Goal: Task Accomplishment & Management: Use online tool/utility

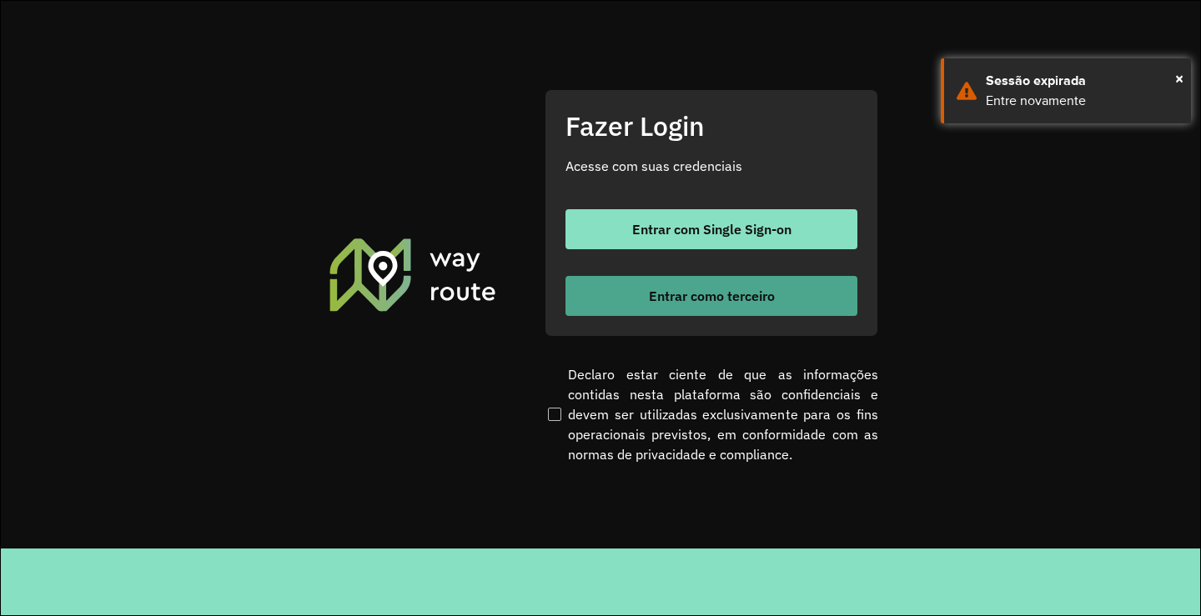
click at [721, 281] on button "Entrar como terceiro" at bounding box center [711, 296] width 292 height 40
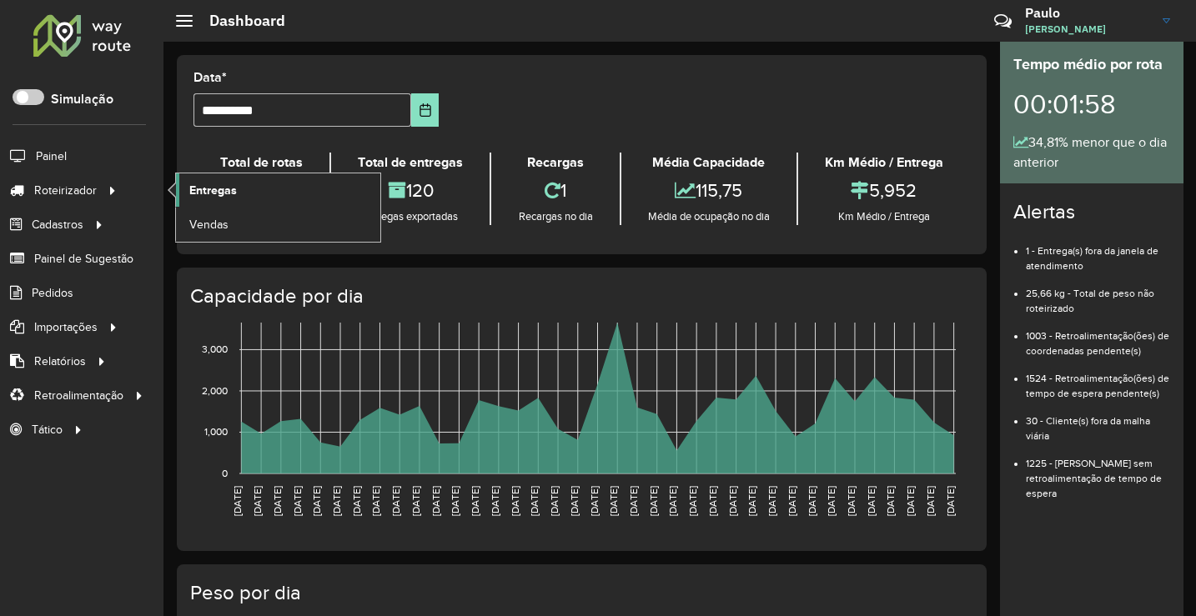
click at [208, 187] on span "Entregas" at bounding box center [213, 191] width 48 height 18
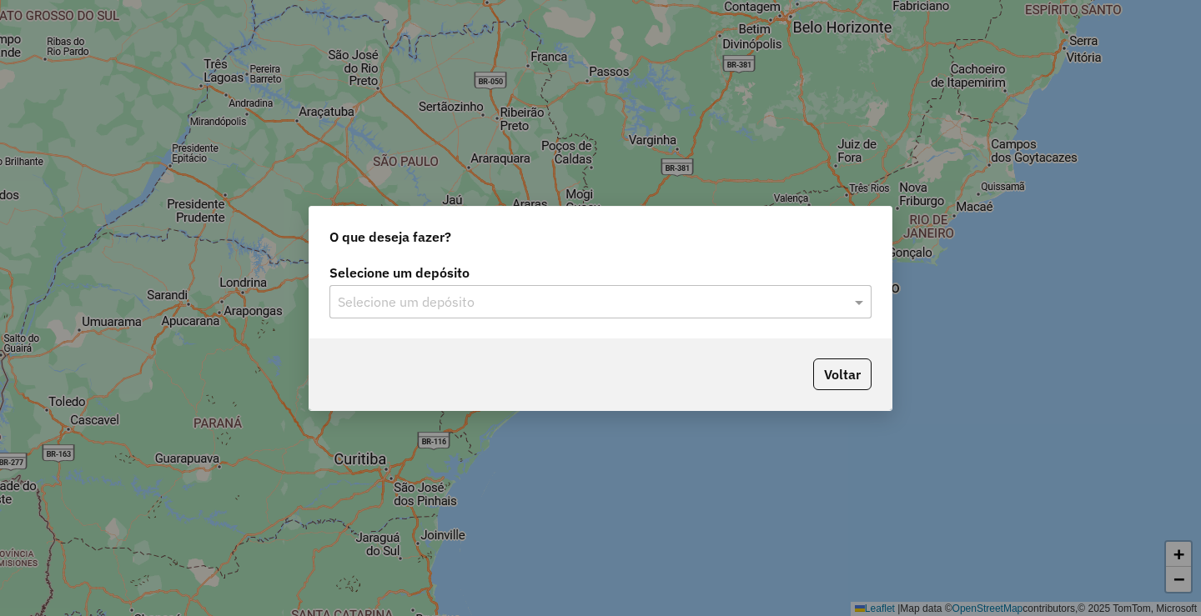
click at [651, 305] on input "text" at bounding box center [584, 303] width 492 height 20
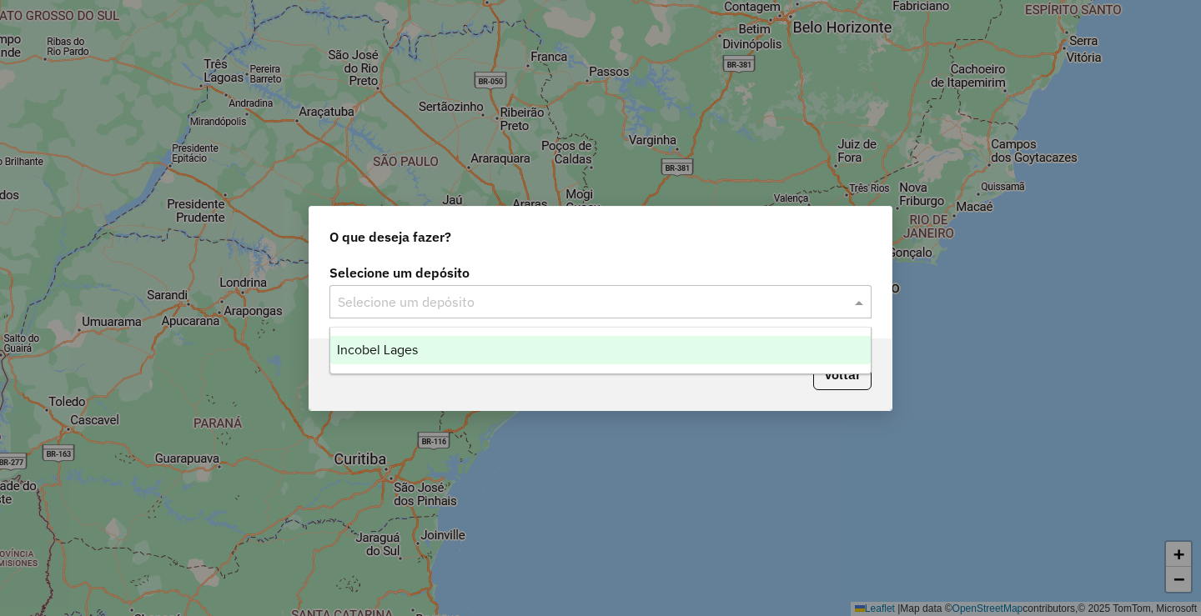
click at [513, 350] on div "Incobel Lages" at bounding box center [600, 350] width 540 height 28
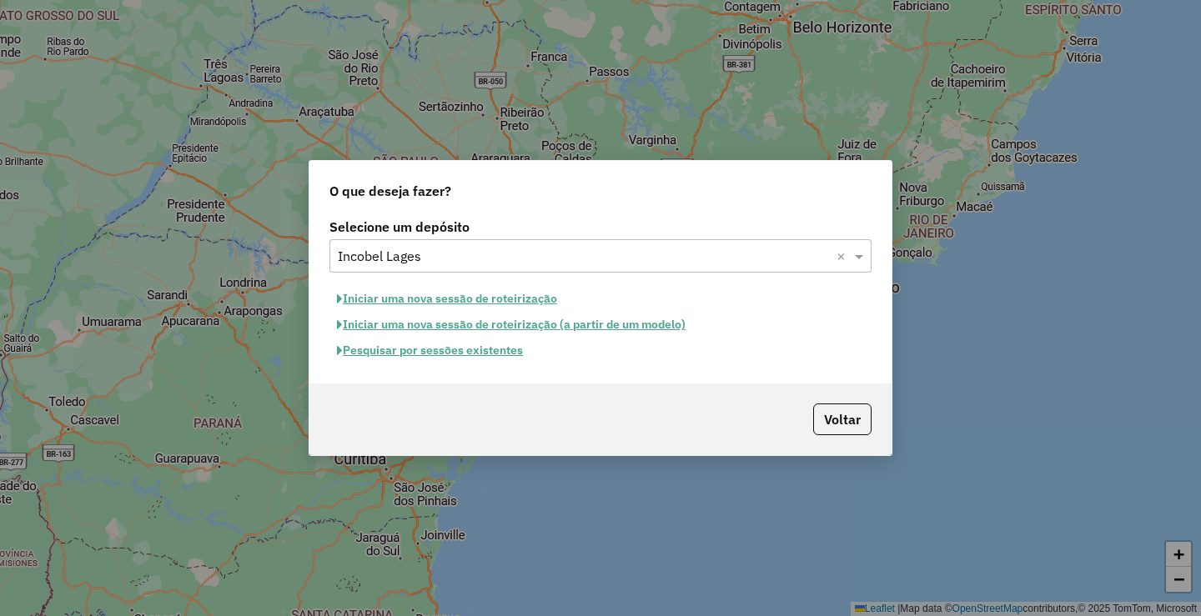
click at [441, 355] on button "Pesquisar por sessões existentes" at bounding box center [429, 351] width 201 height 26
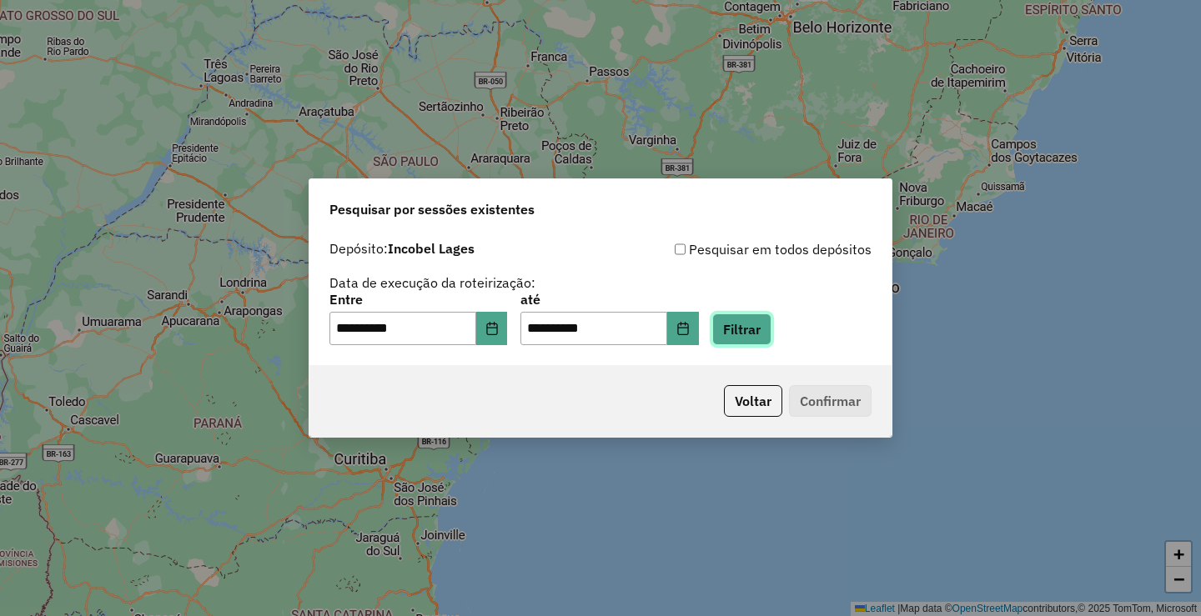
click at [771, 331] on button "Filtrar" at bounding box center [741, 330] width 59 height 32
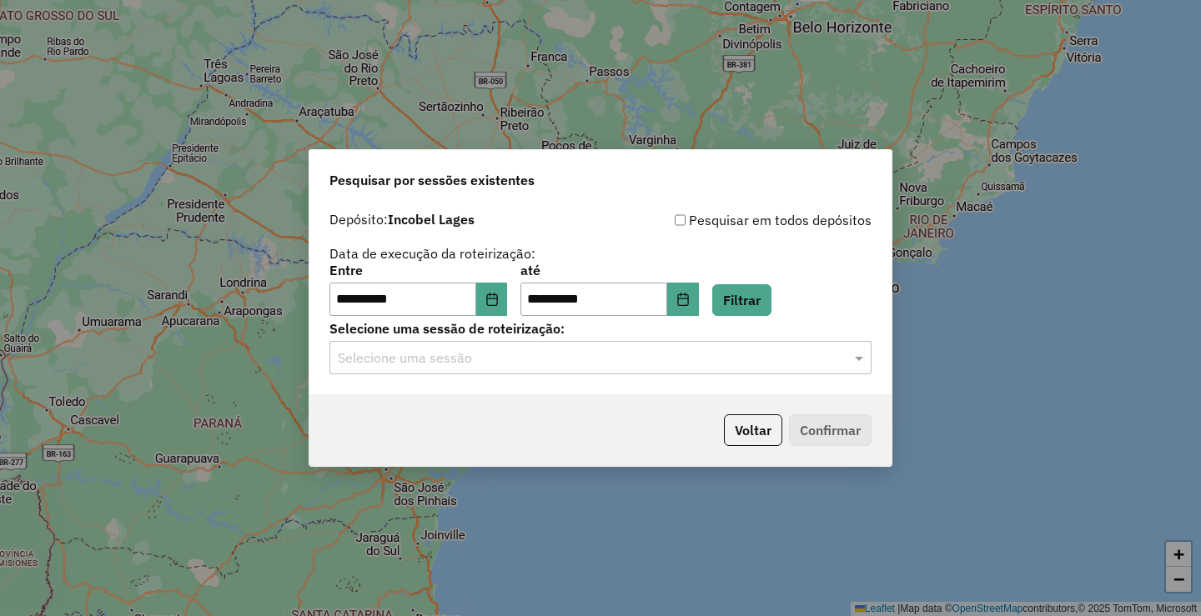
click at [469, 364] on hb-app "**********" at bounding box center [600, 308] width 1201 height 616
click at [460, 369] on div "Selecione uma sessão" at bounding box center [600, 357] width 542 height 33
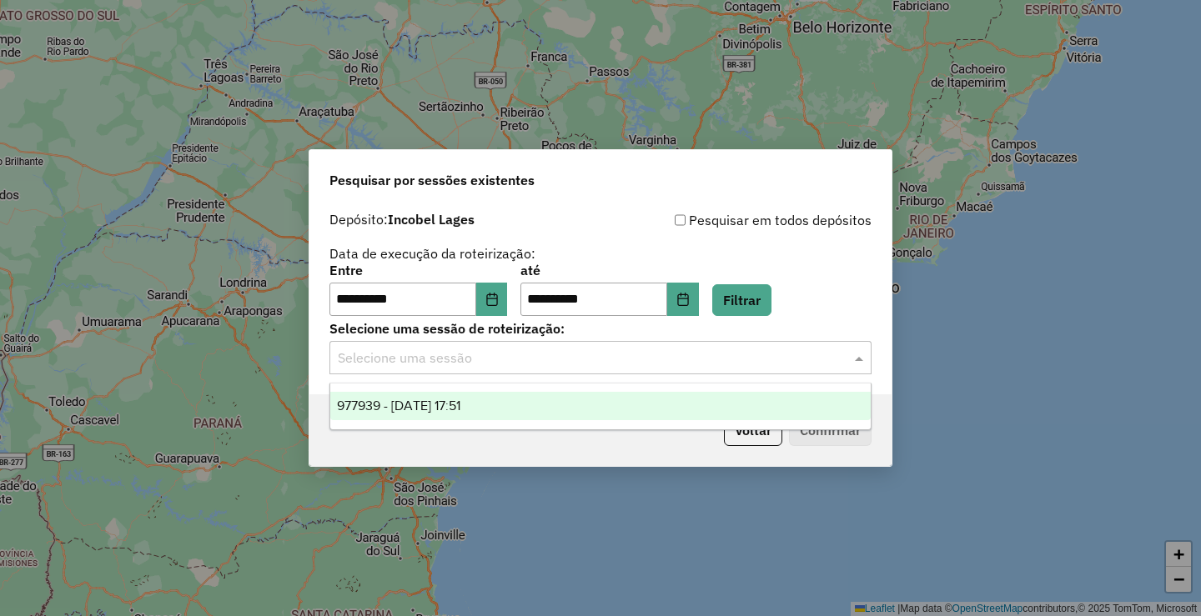
click at [427, 397] on div "977939 - [DATE] 17:51" at bounding box center [600, 406] width 540 height 28
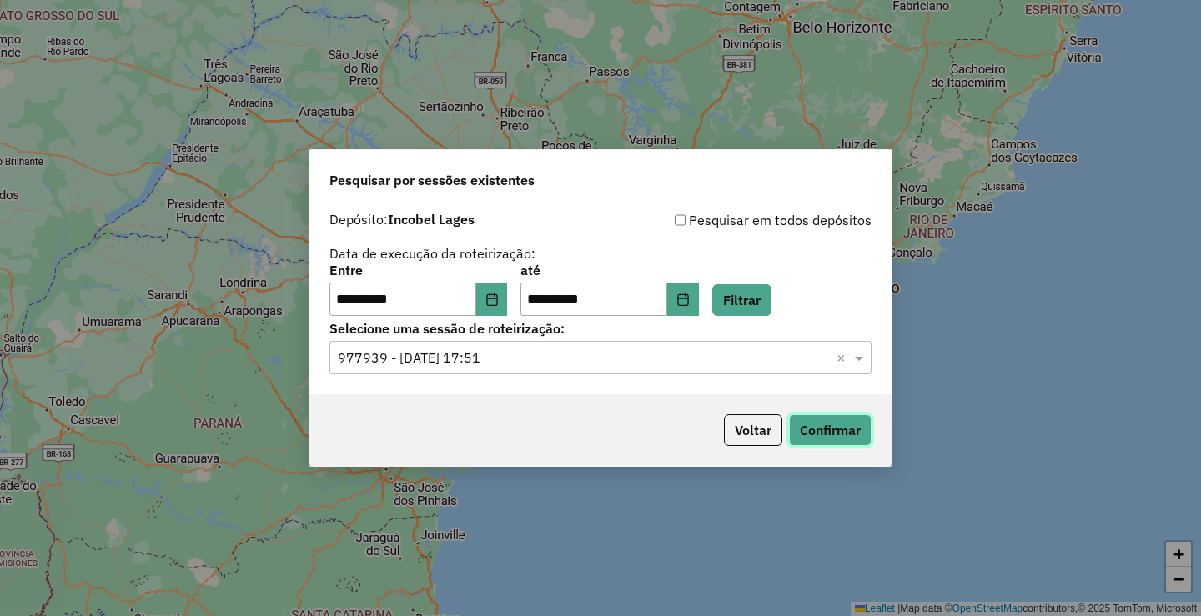
click at [803, 424] on button "Confirmar" at bounding box center [830, 430] width 83 height 32
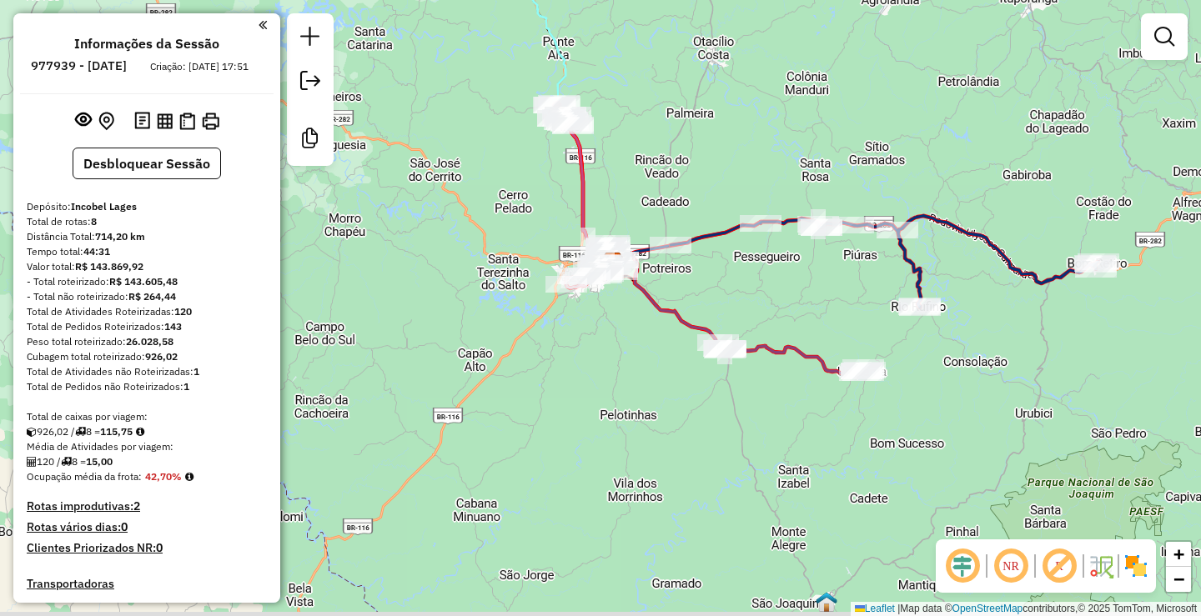
drag, startPoint x: 630, startPoint y: 221, endPoint x: 639, endPoint y: 212, distance: 13.0
click at [637, 212] on div "Janela de atendimento Grade de atendimento Capacidade Transportadoras Veículos …" at bounding box center [600, 308] width 1201 height 616
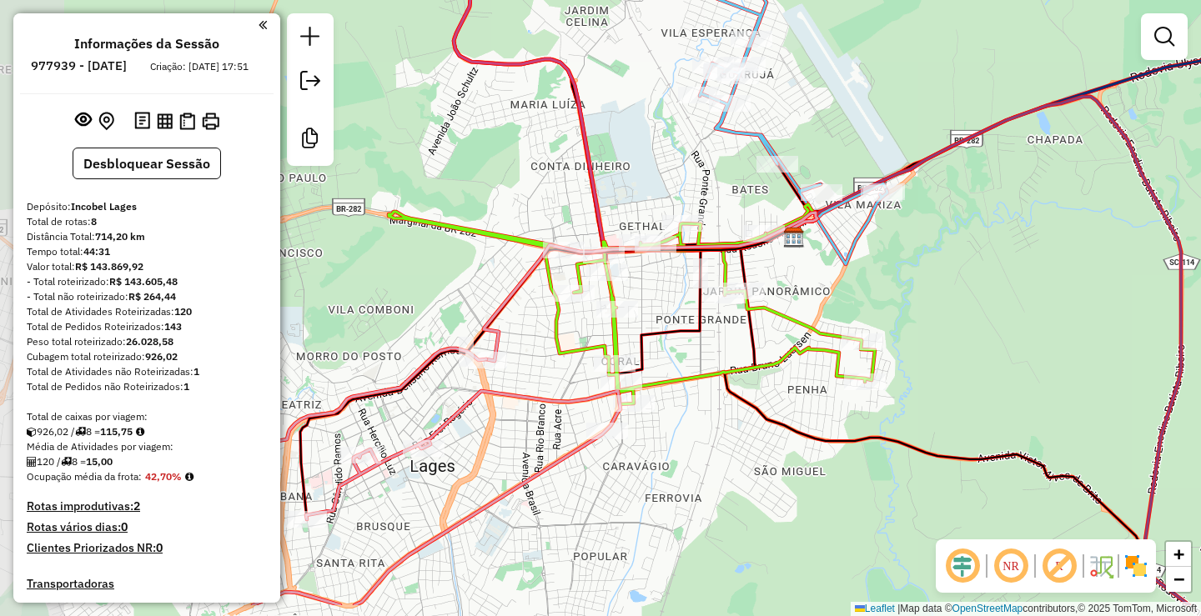
drag, startPoint x: 578, startPoint y: 331, endPoint x: 851, endPoint y: 277, distance: 278.9
click at [851, 277] on div "Janela de atendimento Grade de atendimento Capacidade Transportadoras Veículos …" at bounding box center [600, 308] width 1201 height 616
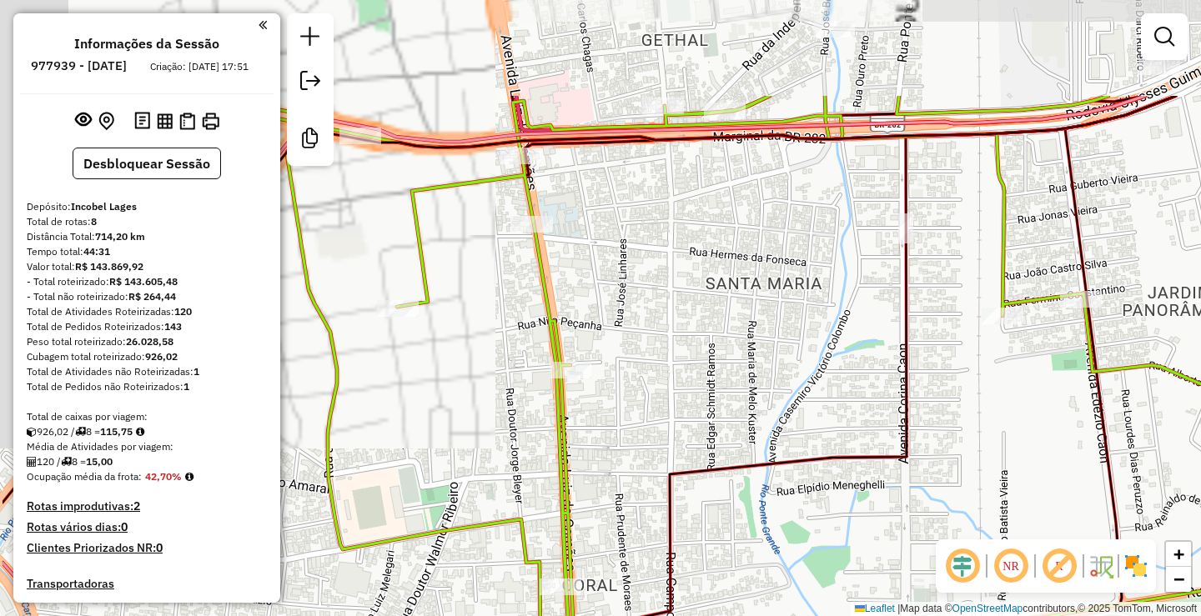
drag, startPoint x: 650, startPoint y: 367, endPoint x: 776, endPoint y: 534, distance: 209.5
click at [776, 534] on div "Janela de atendimento Grade de atendimento Capacidade Transportadoras Veículos …" at bounding box center [600, 308] width 1201 height 616
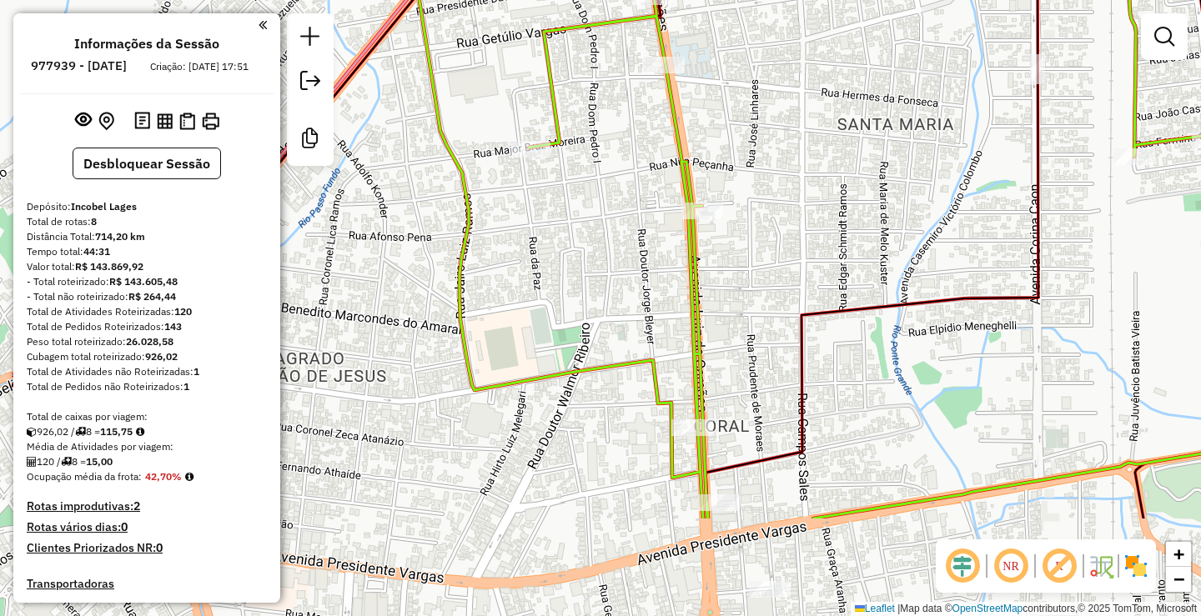
drag, startPoint x: 731, startPoint y: 349, endPoint x: 872, endPoint y: 221, distance: 190.7
click at [872, 221] on div "Janela de atendimento Grade de atendimento Capacidade Transportadoras Veículos …" at bounding box center [600, 308] width 1201 height 616
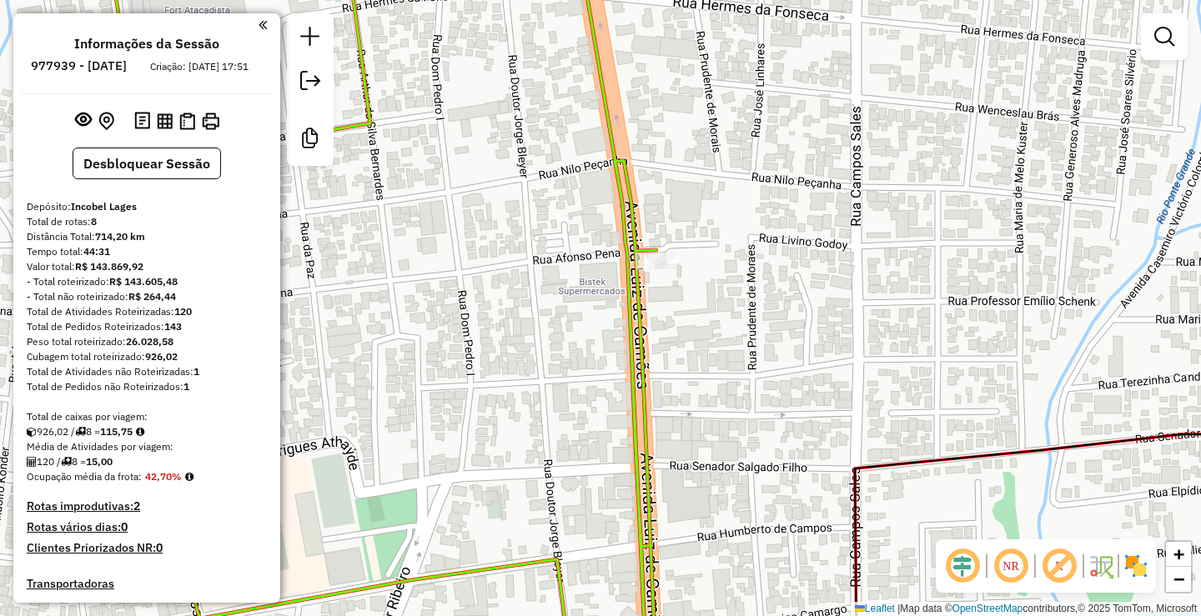
drag, startPoint x: 726, startPoint y: 354, endPoint x: 716, endPoint y: 337, distance: 20.2
click at [729, 351] on div "Janela de atendimento Grade de atendimento Capacidade Transportadoras Veículos …" at bounding box center [600, 308] width 1201 height 616
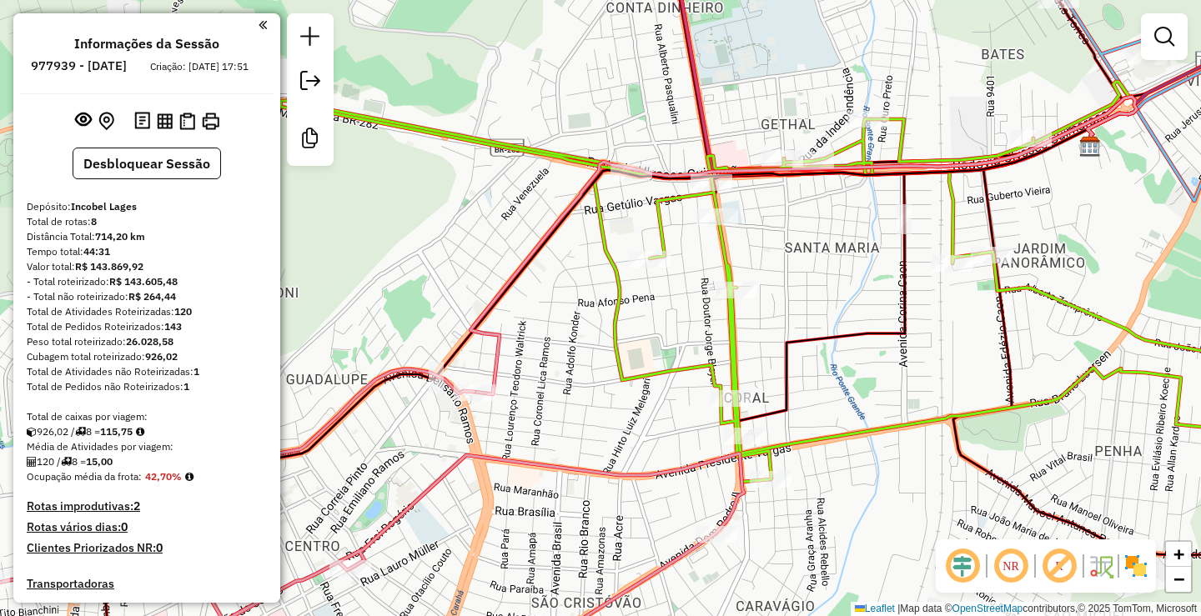
click at [791, 294] on div "Janela de atendimento Grade de atendimento Capacidade Transportadoras Veículos …" at bounding box center [600, 308] width 1201 height 616
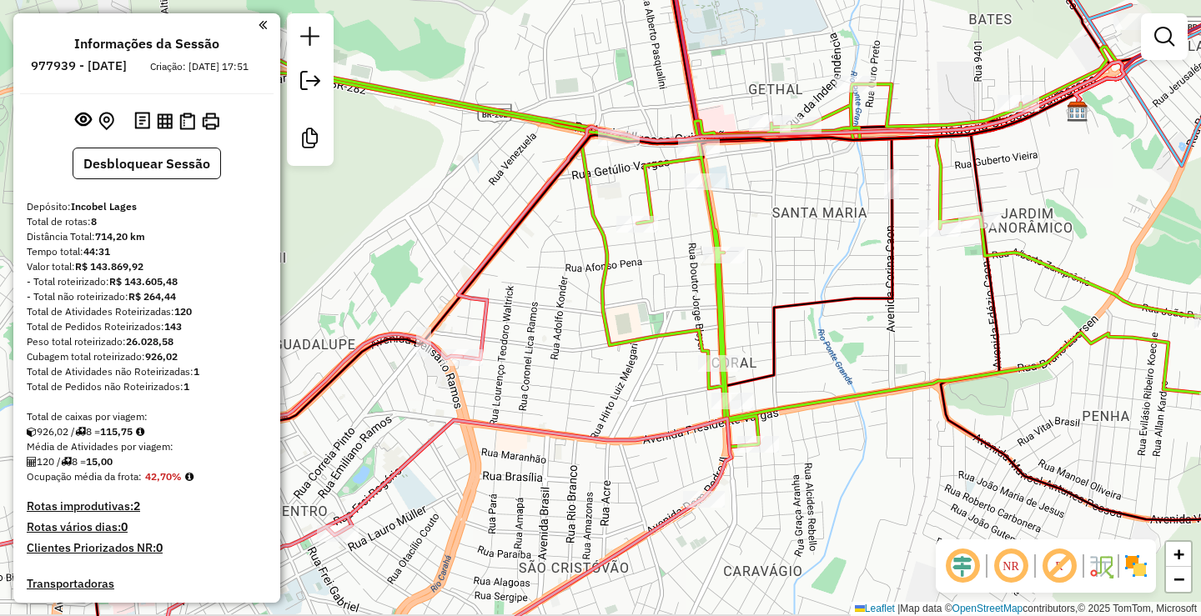
drag, startPoint x: 790, startPoint y: 314, endPoint x: 777, endPoint y: 282, distance: 34.8
click at [777, 282] on div "Janela de atendimento Grade de atendimento Capacidade Transportadoras Veículos …" at bounding box center [600, 308] width 1201 height 616
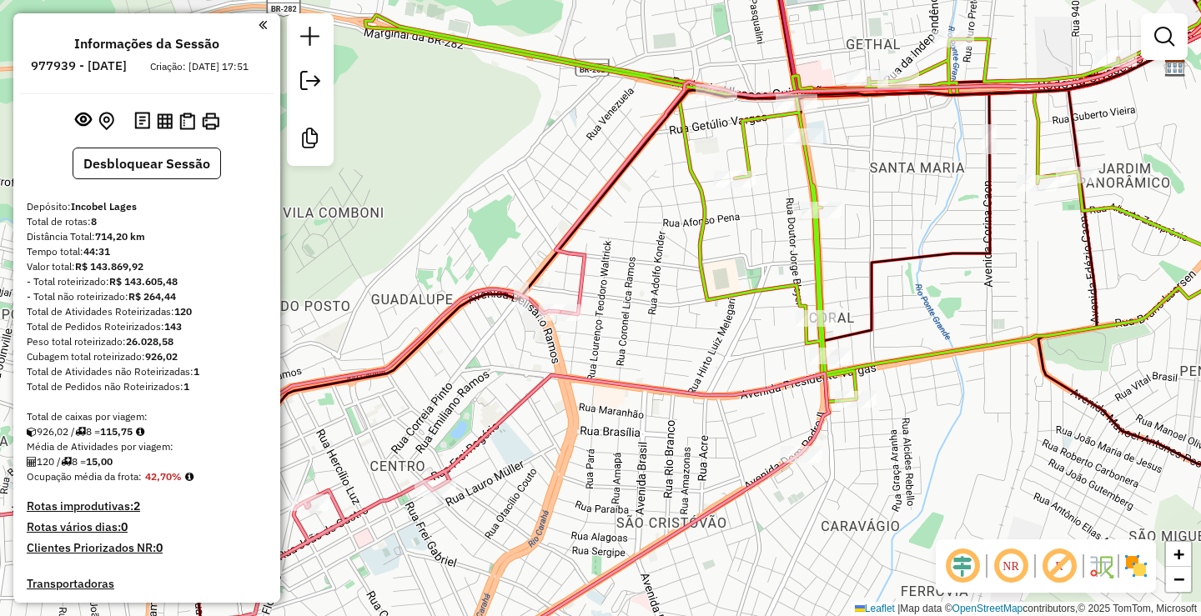
drag, startPoint x: 805, startPoint y: 254, endPoint x: 902, endPoint y: 209, distance: 107.5
click at [902, 209] on div "Janela de atendimento Grade de atendimento Capacidade Transportadoras Veículos …" at bounding box center [600, 308] width 1201 height 616
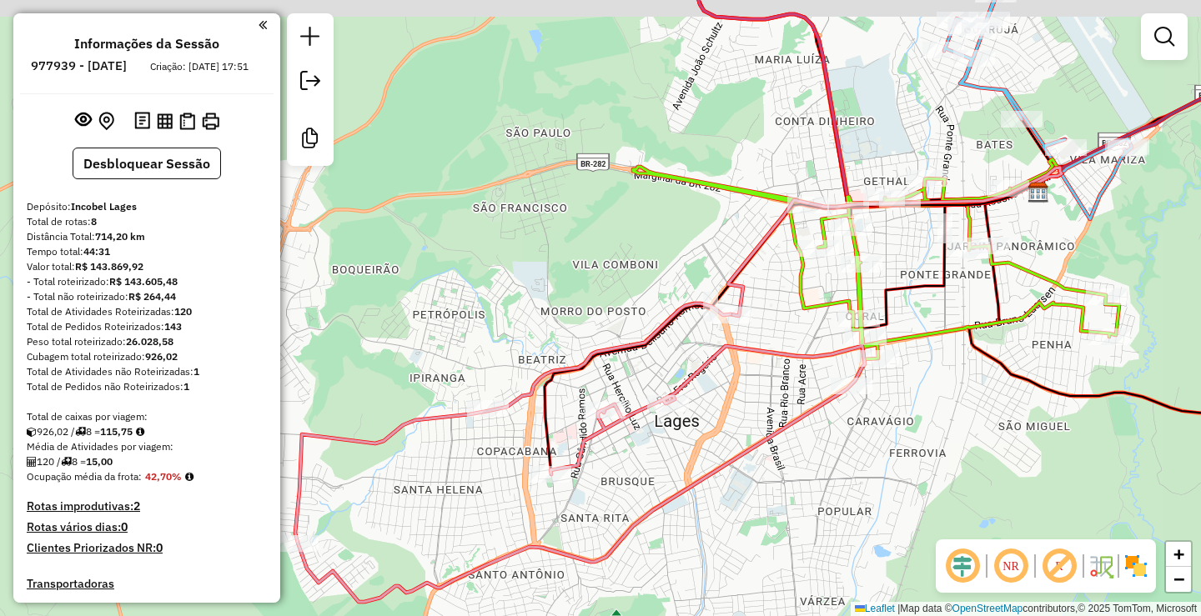
drag, startPoint x: 902, startPoint y: 384, endPoint x: 902, endPoint y: 346, distance: 38.4
click at [902, 390] on div "Janela de atendimento Grade de atendimento Capacidade Transportadoras Veículos …" at bounding box center [600, 308] width 1201 height 616
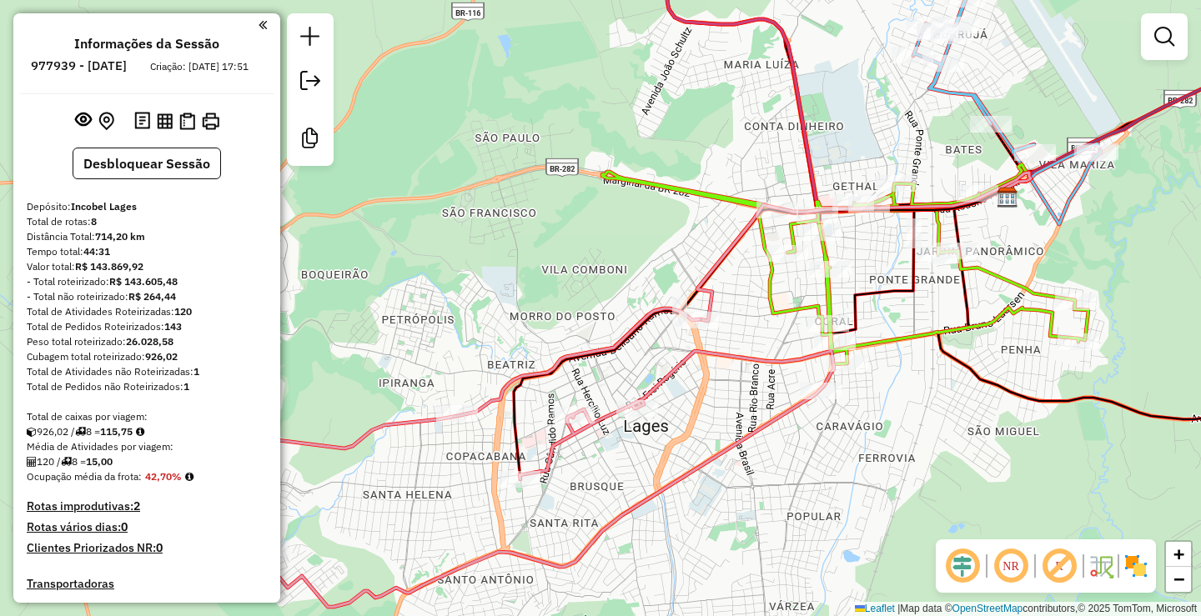
drag, startPoint x: 890, startPoint y: 278, endPoint x: 859, endPoint y: 284, distance: 31.4
click at [859, 284] on div "Janela de atendimento Grade de atendimento Capacidade Transportadoras Veículos …" at bounding box center [600, 308] width 1201 height 616
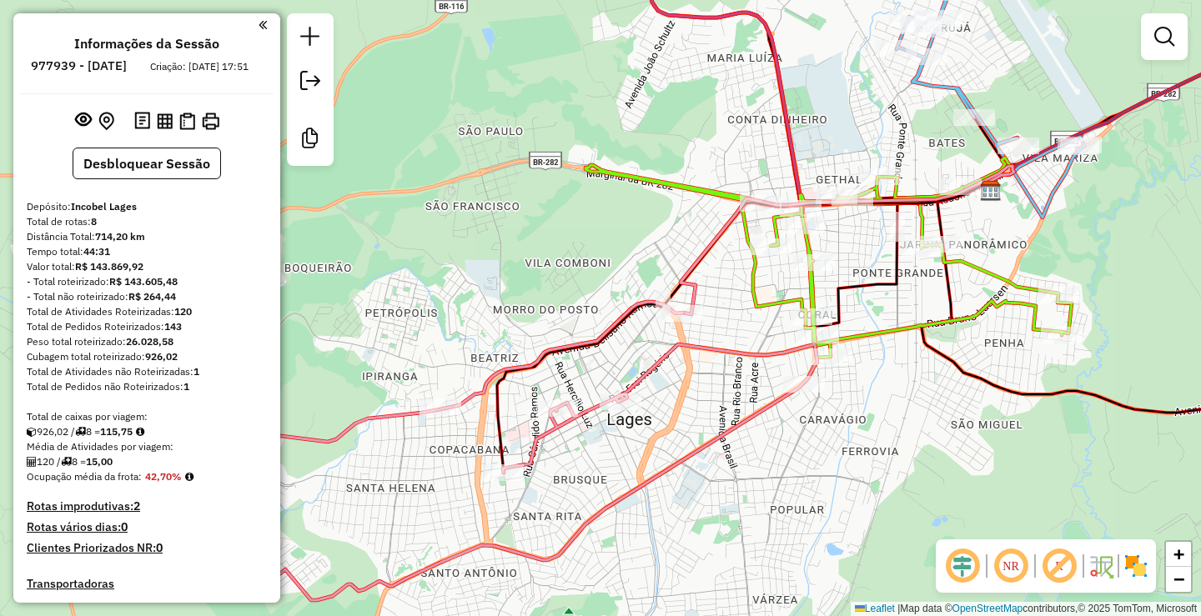
drag, startPoint x: 696, startPoint y: 397, endPoint x: 656, endPoint y: 400, distance: 40.2
click at [657, 400] on div "Janela de atendimento Grade de atendimento Capacidade Transportadoras Veículos …" at bounding box center [600, 308] width 1201 height 616
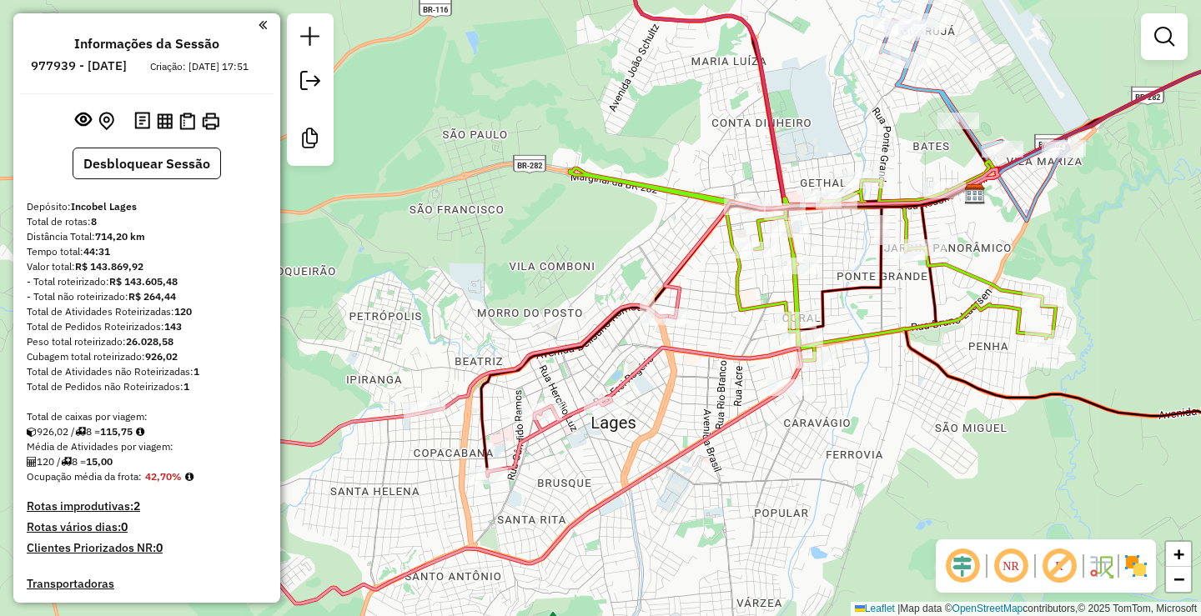
drag, startPoint x: 851, startPoint y: 309, endPoint x: 856, endPoint y: 319, distance: 10.8
click at [854, 311] on div "Janela de atendimento Grade de atendimento Capacidade Transportadoras Veículos …" at bounding box center [600, 308] width 1201 height 616
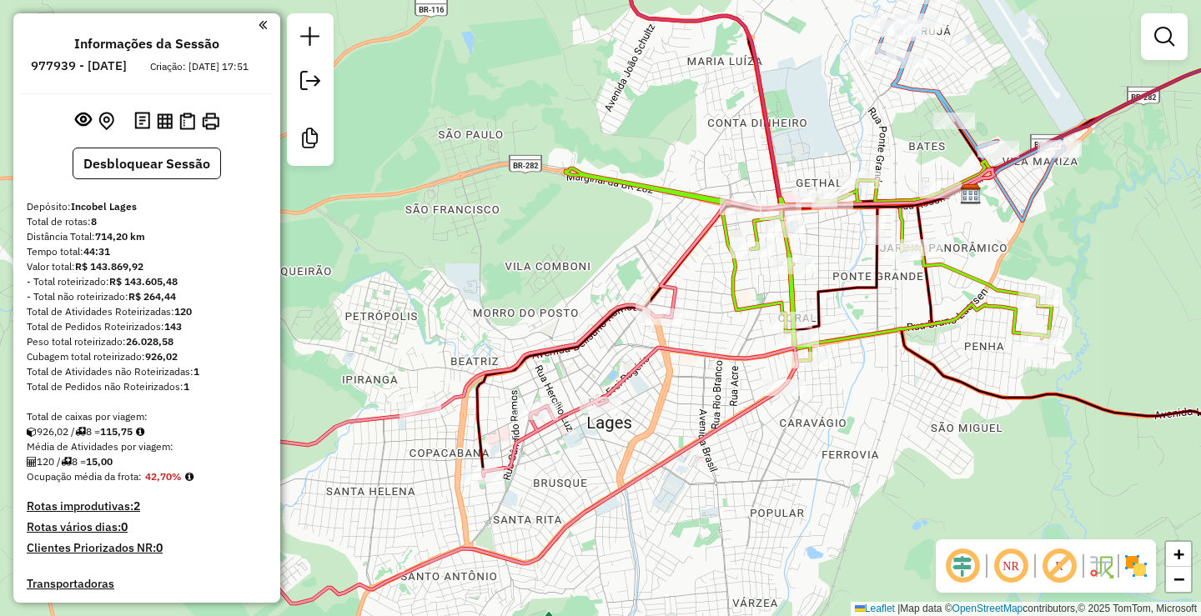
drag, startPoint x: 583, startPoint y: 271, endPoint x: 571, endPoint y: 269, distance: 11.8
click at [571, 269] on div "Janela de atendimento Grade de atendimento Capacidade Transportadoras Veículos …" at bounding box center [600, 308] width 1201 height 616
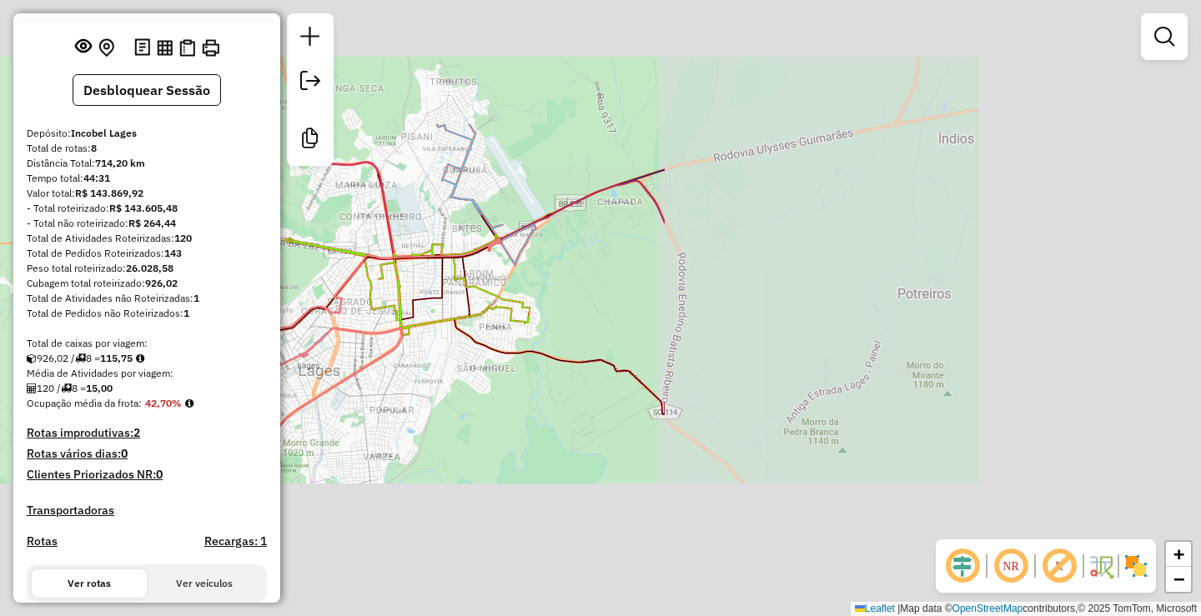
scroll to position [83, 0]
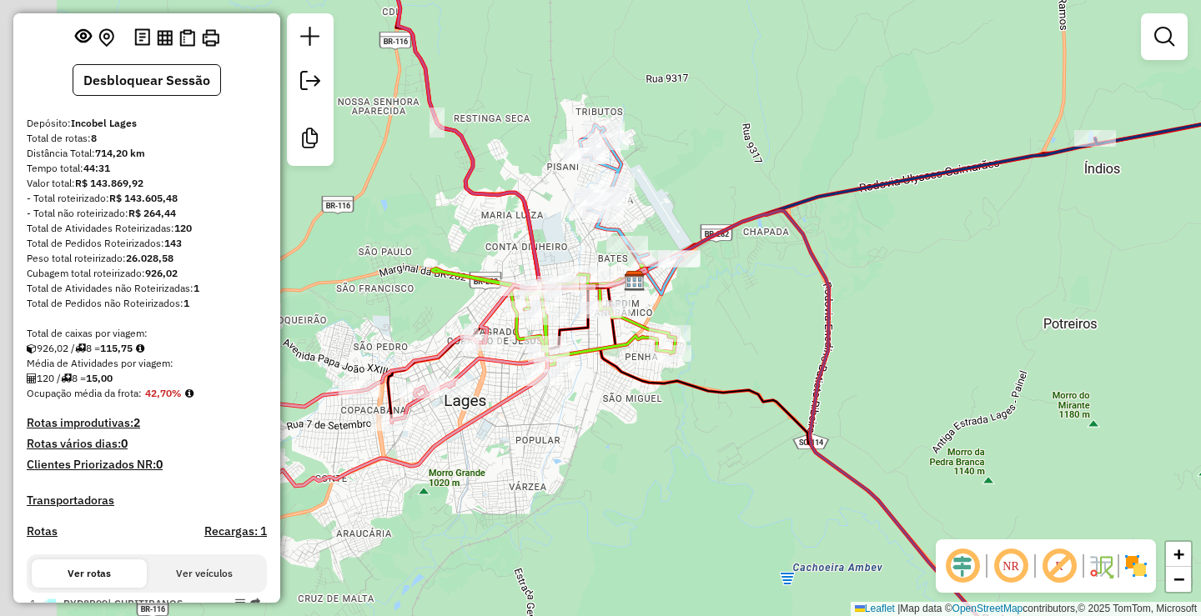
drag, startPoint x: 603, startPoint y: 350, endPoint x: 634, endPoint y: 358, distance: 31.8
click at [634, 358] on icon at bounding box center [554, 317] width 244 height 97
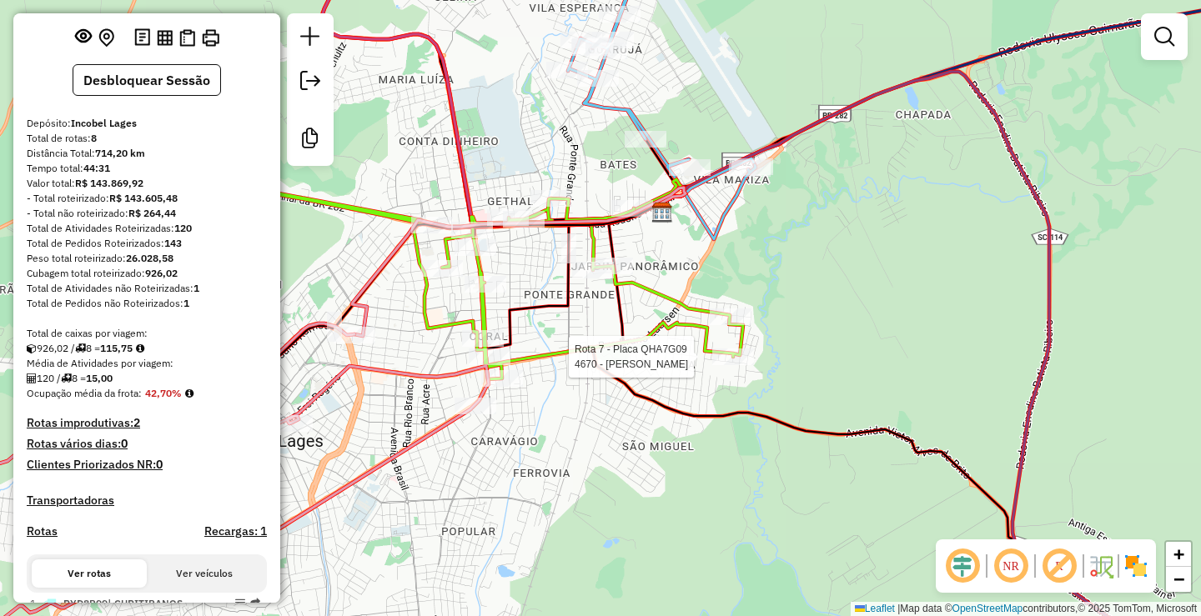
drag, startPoint x: 557, startPoint y: 304, endPoint x: 641, endPoint y: 334, distance: 89.1
click at [641, 338] on icon at bounding box center [574, 279] width 178 height 153
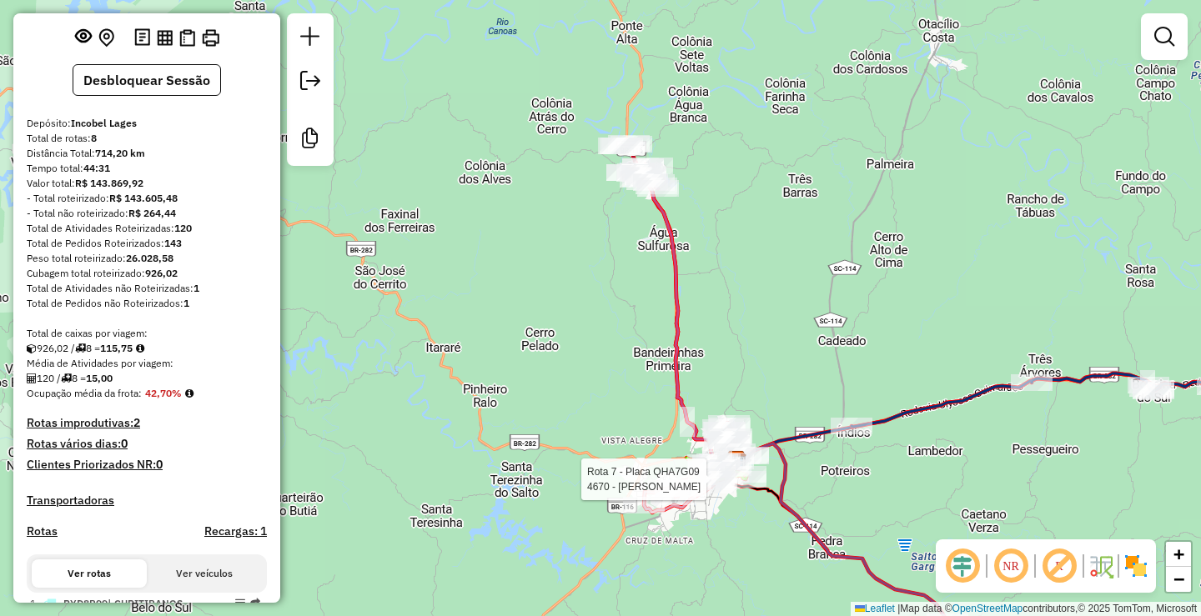
drag, startPoint x: 719, startPoint y: 212, endPoint x: 768, endPoint y: 363, distance: 158.8
click at [765, 364] on div "Rota 7 - Placa QHA7G09 4670 - [PERSON_NAME] DE S Janela de atendimento Grade de…" at bounding box center [600, 308] width 1201 height 616
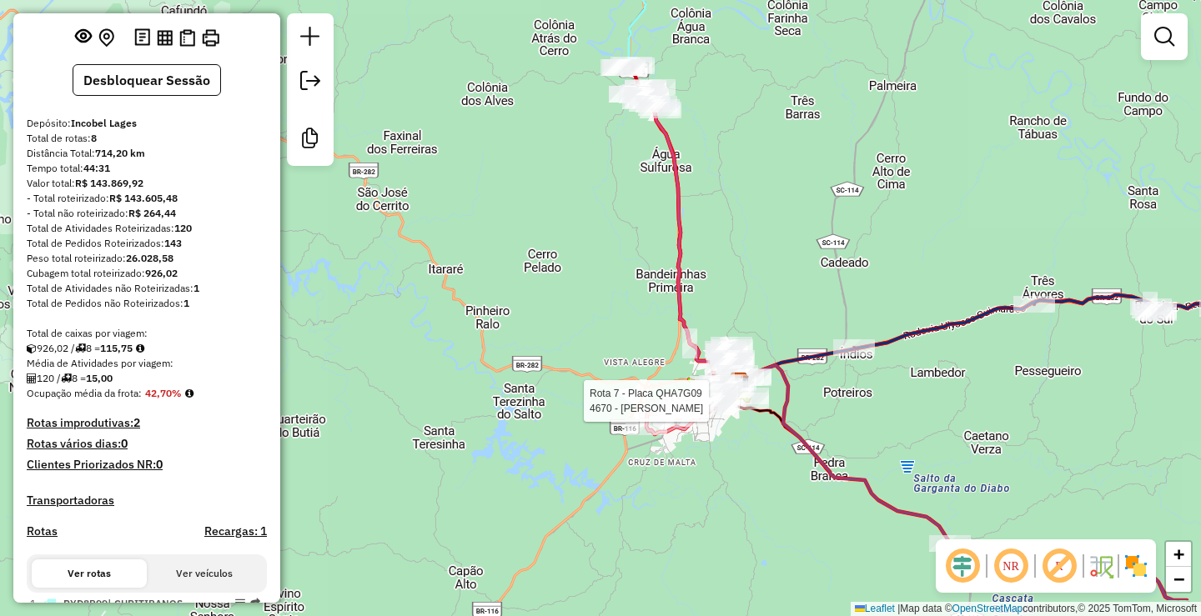
drag, startPoint x: 776, startPoint y: 315, endPoint x: 774, endPoint y: 289, distance: 26.7
click at [774, 289] on div "Rota 7 - Placa QHA7G09 4670 - [PERSON_NAME] DE S Janela de atendimento Grade de…" at bounding box center [600, 308] width 1201 height 616
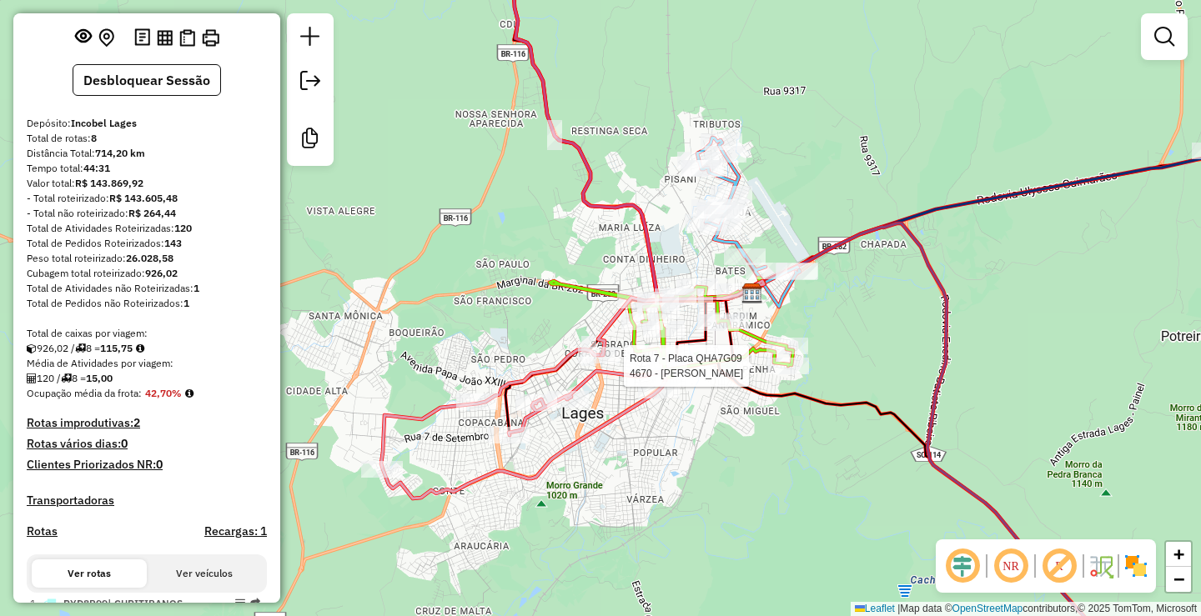
drag, startPoint x: 765, startPoint y: 365, endPoint x: 869, endPoint y: 354, distance: 104.9
click at [869, 354] on div "Rota 7 - Placa QHA7G09 4670 - [PERSON_NAME] DE S Janela de atendimento Grade de…" at bounding box center [600, 308] width 1201 height 616
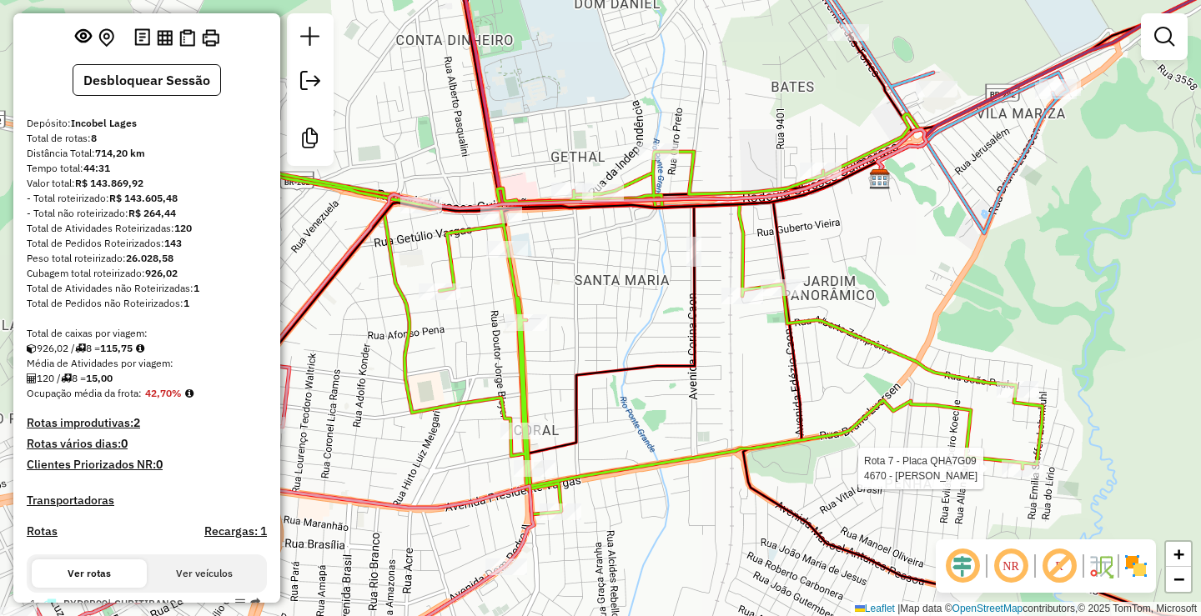
drag, startPoint x: 809, startPoint y: 264, endPoint x: 963, endPoint y: 272, distance: 154.5
click at [963, 272] on div "Rota 7 - Placa QHA7G09 4670 - [PERSON_NAME] DE S Janela de atendimento Grade de…" at bounding box center [600, 308] width 1201 height 616
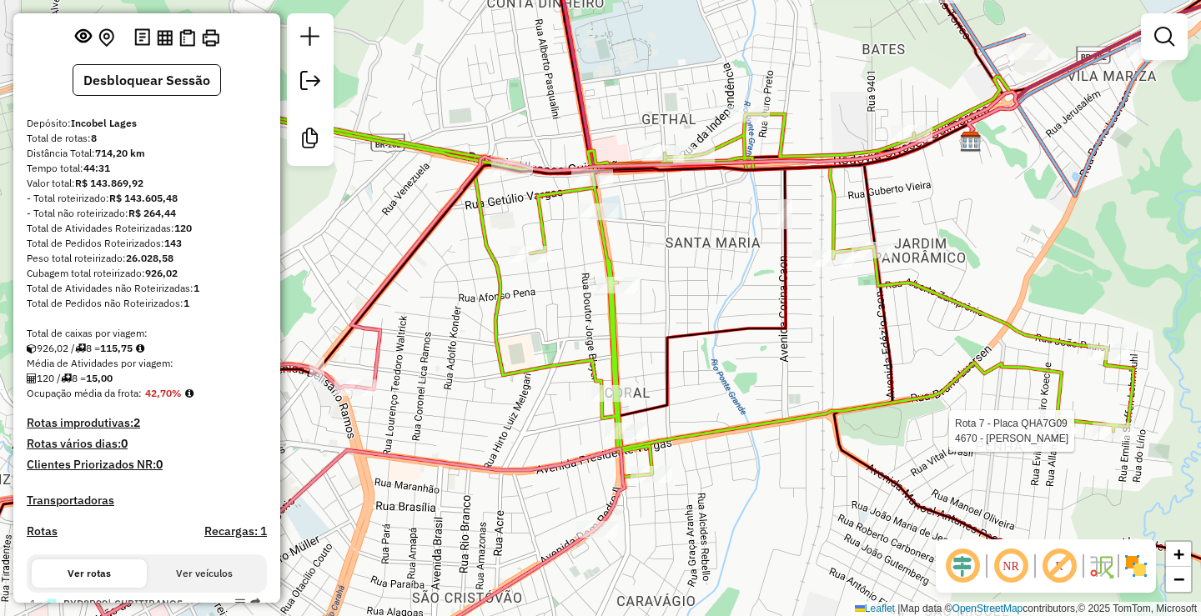
drag, startPoint x: 820, startPoint y: 315, endPoint x: 902, endPoint y: 284, distance: 87.7
click at [902, 284] on icon at bounding box center [647, 283] width 972 height 387
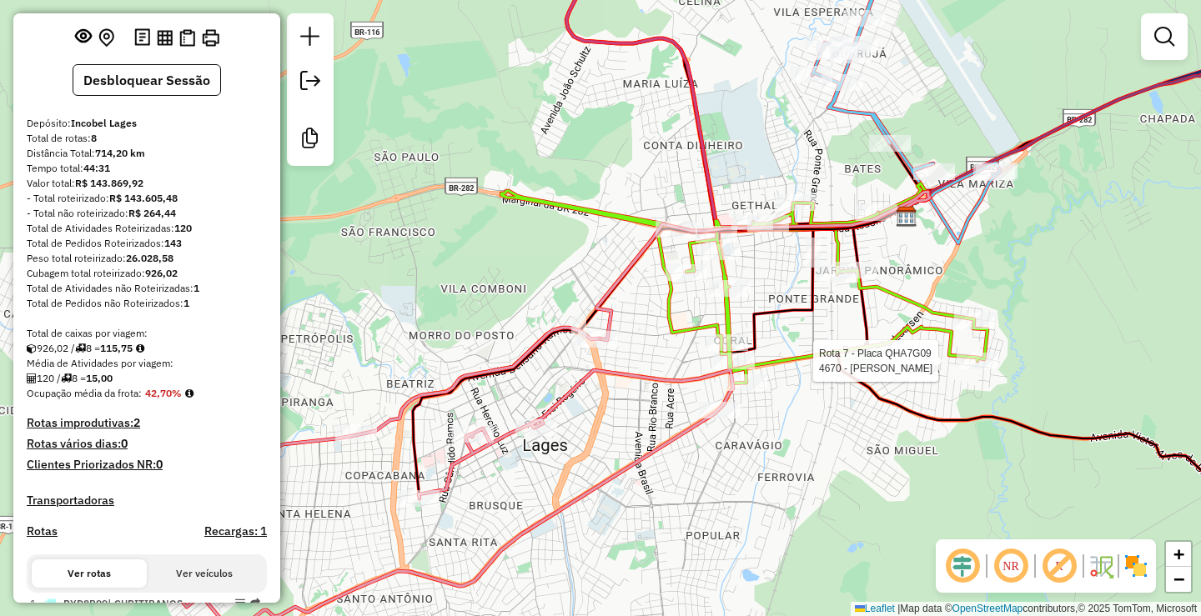
drag, startPoint x: 559, startPoint y: 239, endPoint x: 533, endPoint y: 244, distance: 26.3
click at [533, 244] on div "Rota 7 - Placa QHA7G09 4670 - [PERSON_NAME] DE S Janela de atendimento Grade de…" at bounding box center [600, 308] width 1201 height 616
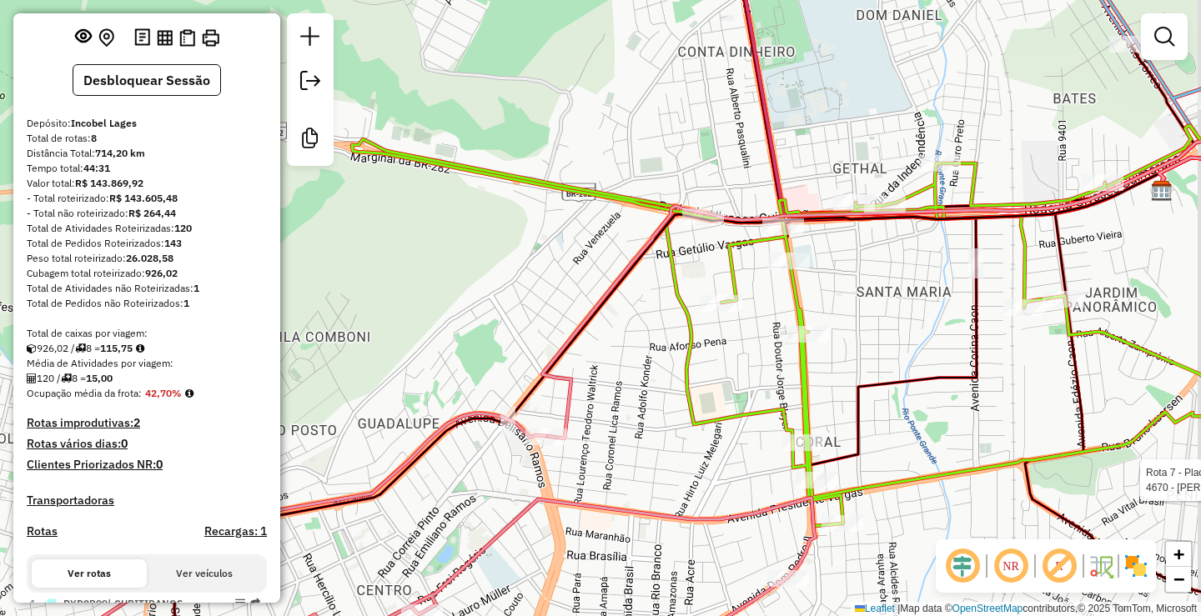
click at [558, 252] on div "Rota 7 - Placa QHA7G09 4670 - [PERSON_NAME] DE S Janela de atendimento Grade de…" at bounding box center [600, 308] width 1201 height 616
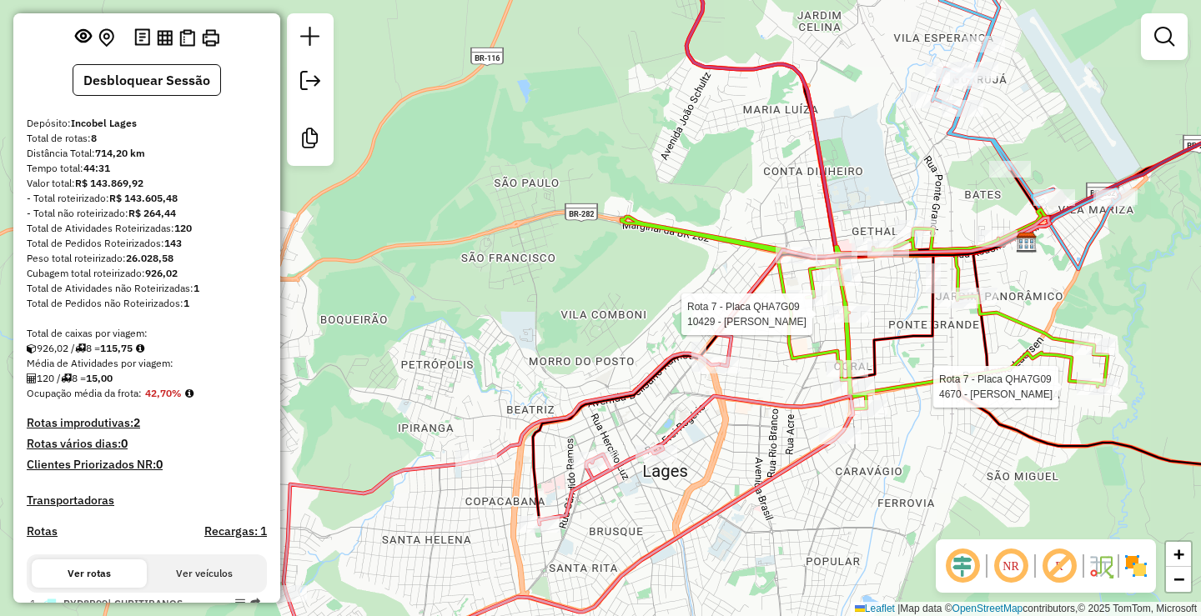
select select "**********"
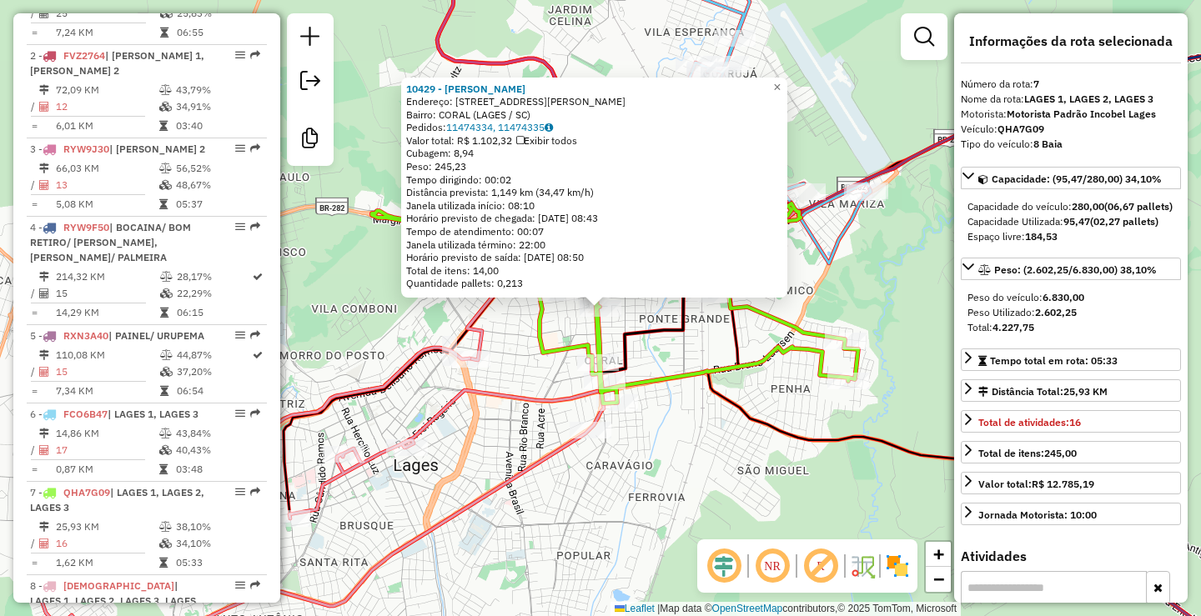
scroll to position [1127, 0]
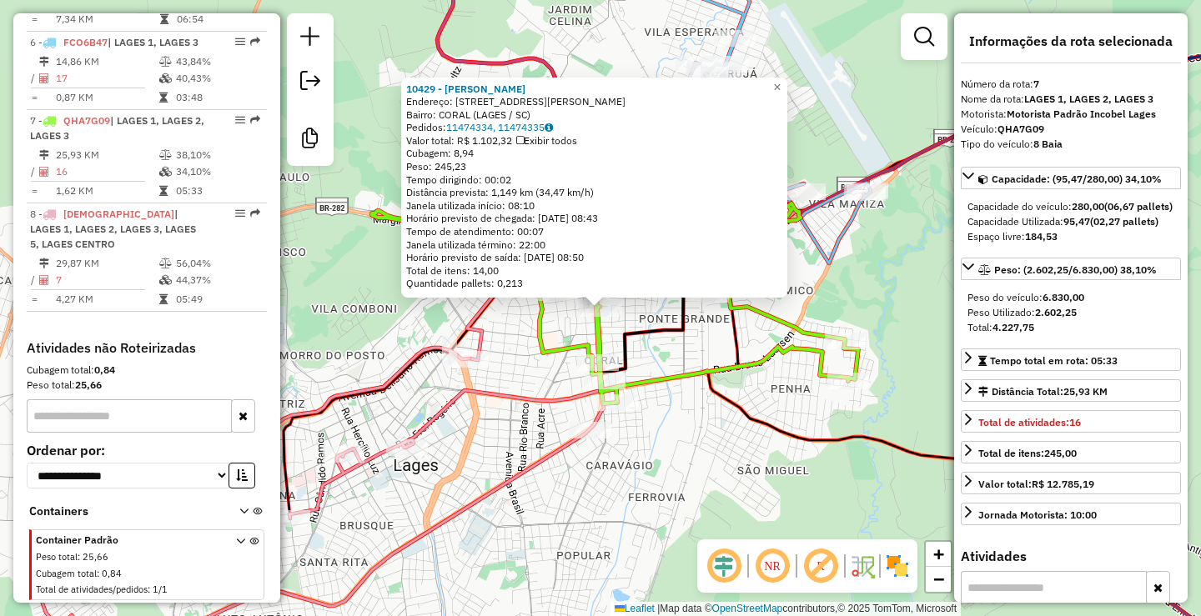
click at [867, 294] on div "10429 - [PERSON_NAME]: AV [PERSON_NAME] 832 Bairro: CORAL (LAGES / [GEOGRAPHIC_…" at bounding box center [600, 308] width 1201 height 616
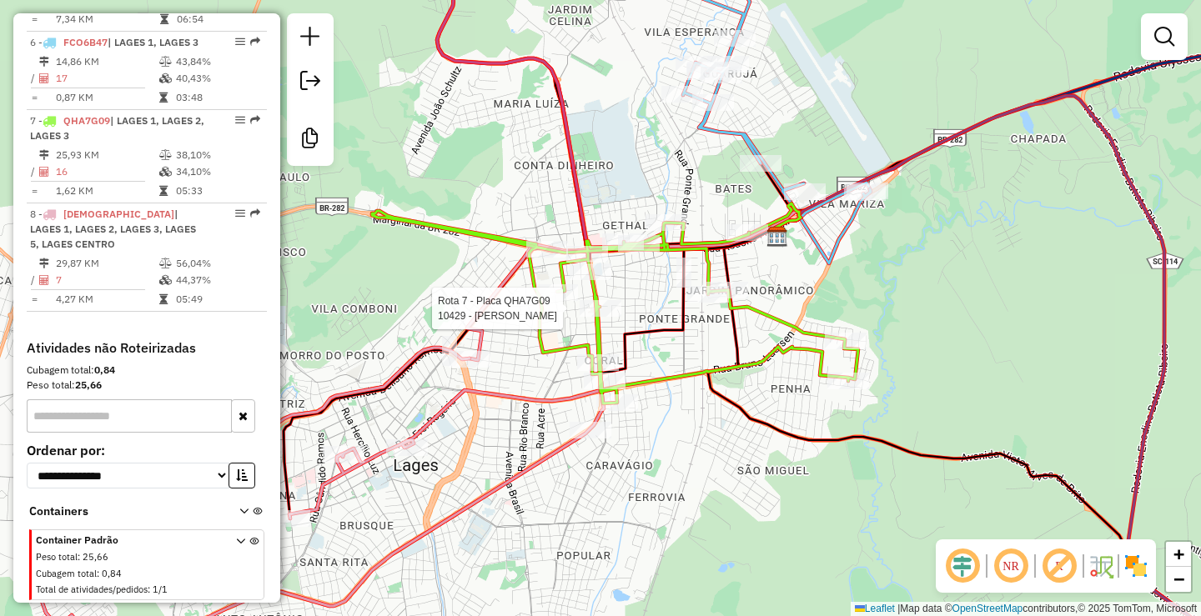
select select "**********"
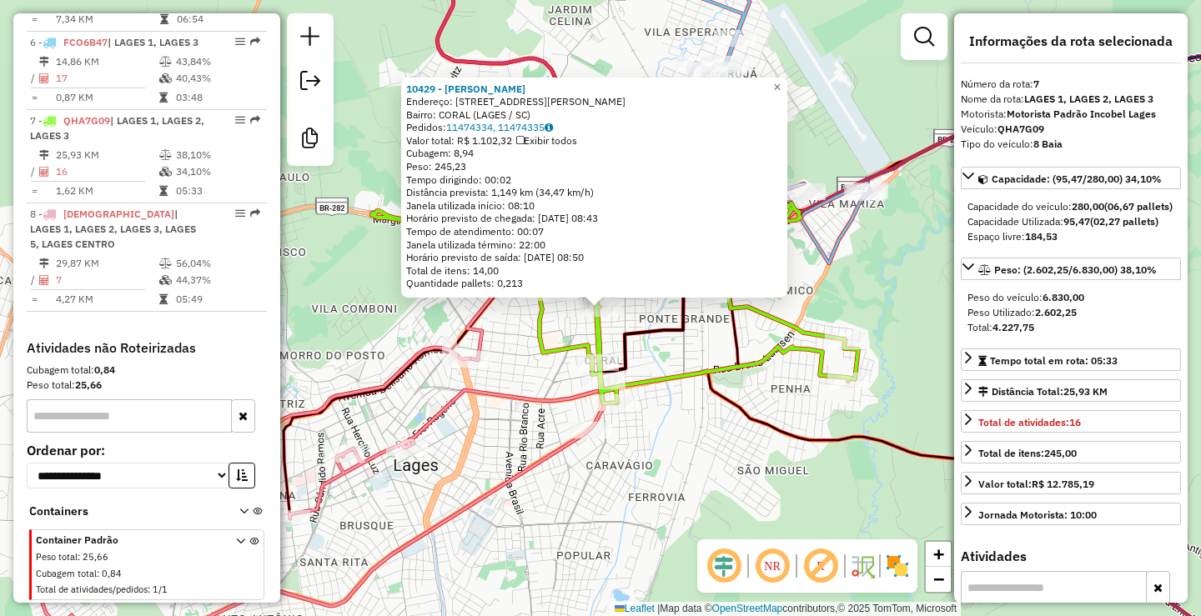
click at [851, 273] on div "10429 - [PERSON_NAME]: AV [PERSON_NAME] 832 Bairro: CORAL (LAGES / [GEOGRAPHIC_…" at bounding box center [600, 308] width 1201 height 616
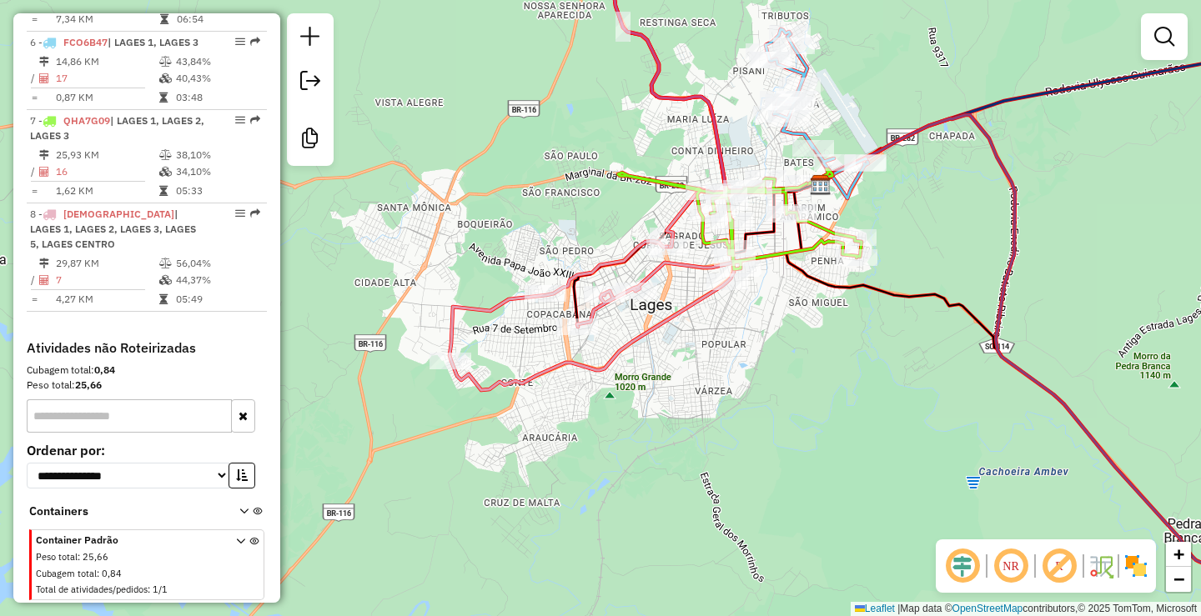
drag, startPoint x: 856, startPoint y: 279, endPoint x: 904, endPoint y: 246, distance: 58.3
click at [905, 249] on div "Janela de atendimento Grade de atendimento Capacidade Transportadoras Veículos …" at bounding box center [600, 308] width 1201 height 616
